Goal: Information Seeking & Learning: Learn about a topic

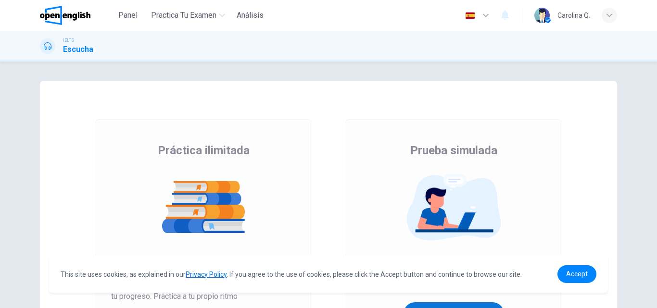
drag, startPoint x: 0, startPoint y: 0, endPoint x: 432, endPoint y: 223, distance: 486.0
click at [432, 303] on button "Obtén tu puntuación" at bounding box center [454, 314] width 101 height 23
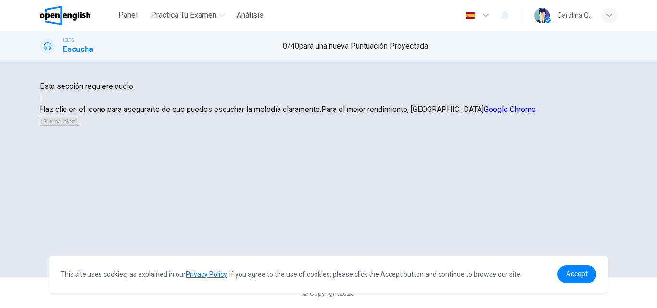
click at [42, 103] on button "button" at bounding box center [41, 98] width 2 height 9
click at [462, 127] on div "Esta sección requiere audio. Haz clic en el icono para asegurarte de que puedes…" at bounding box center [328, 104] width 577 height 46
click at [80, 126] on button "¡Suena bien!" at bounding box center [60, 121] width 40 height 9
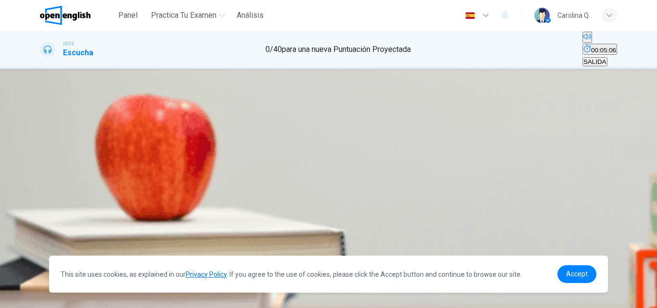
click at [41, 208] on icon "Haz clic para ver la transcripción del audio" at bounding box center [41, 208] width 0 height 0
click at [41, 183] on icon "button" at bounding box center [41, 183] width 0 height 0
click at [19, 108] on div "Pregunta 1 Choose the correct letter, A, B, C or D The [PERSON_NAME] murders we…" at bounding box center [328, 183] width 657 height 228
drag, startPoint x: 138, startPoint y: 91, endPoint x: 198, endPoint y: 116, distance: 65.8
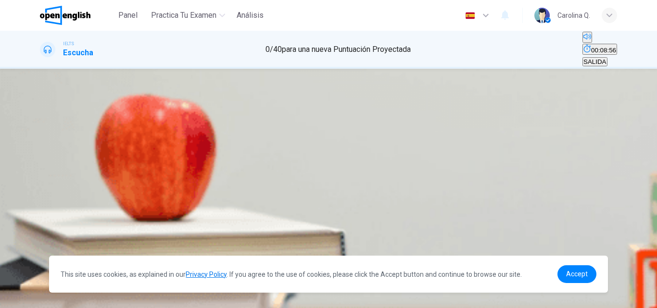
click at [66, 187] on div at bounding box center [328, 187] width 577 height 0
click at [41, 208] on icon "Haz clic para ver la transcripción del audio" at bounding box center [41, 208] width 0 height 0
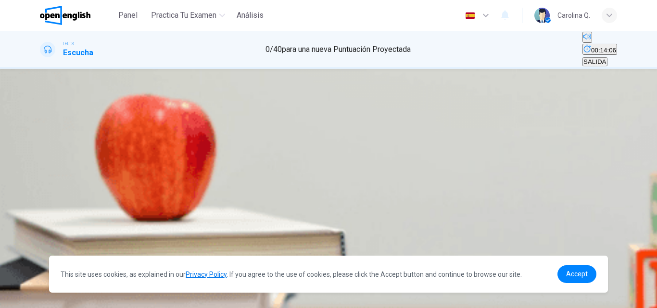
type input "*"
click at [41, 208] on icon "Haz clic para ver la transcripción del audio" at bounding box center [41, 208] width 0 height 0
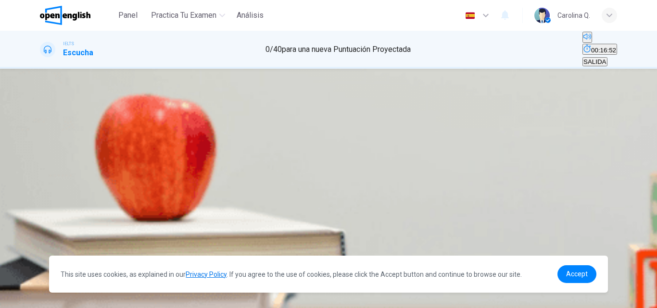
click at [301, 154] on div "C" at bounding box center [326, 150] width 114 height 7
click at [385, 154] on div "D" at bounding box center [447, 150] width 124 height 7
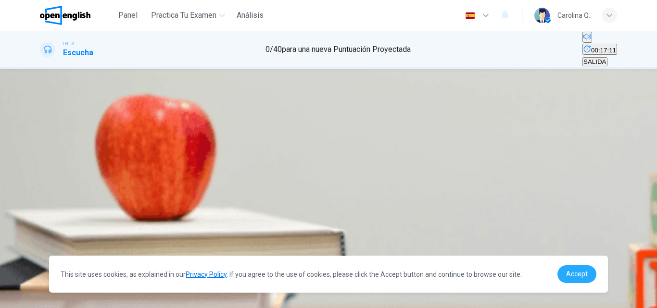
click at [577, 276] on span "Accept" at bounding box center [577, 274] width 22 height 8
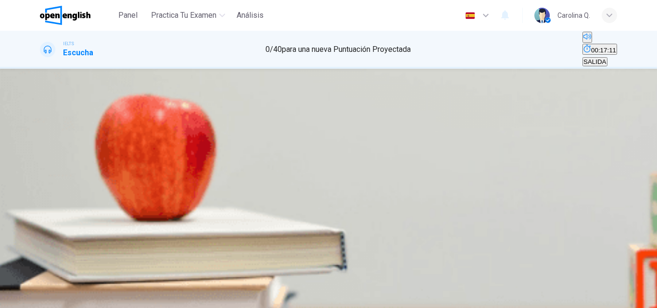
click at [63, 298] on button "ENVIAR" at bounding box center [48, 302] width 32 height 9
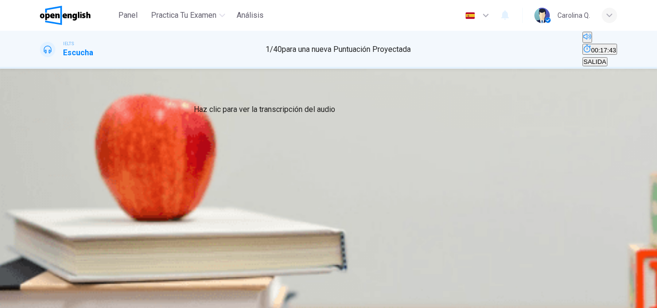
click at [41, 208] on icon "Haz clic para ver la transcripción del audio" at bounding box center [41, 208] width 0 height 0
click at [42, 201] on button "Haz clic para ver la transcripción del audio" at bounding box center [41, 205] width 2 height 9
